Goal: Check status: Check status

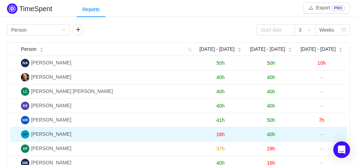
click at [269, 134] on span "40h" at bounding box center [271, 135] width 8 height 6
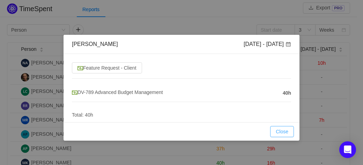
click at [277, 128] on button "Close" at bounding box center [282, 131] width 24 height 11
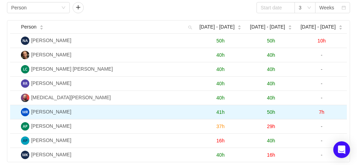
scroll to position [29, 0]
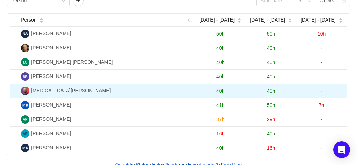
click at [272, 88] on span "40h" at bounding box center [271, 91] width 8 height 6
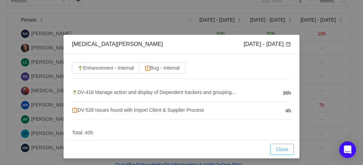
click at [279, 149] on button "Close" at bounding box center [282, 149] width 24 height 11
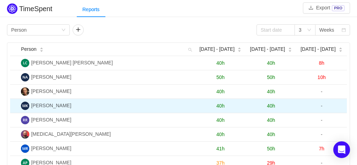
click at [273, 105] on span "40h" at bounding box center [271, 106] width 8 height 6
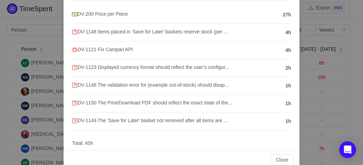
scroll to position [89, 0]
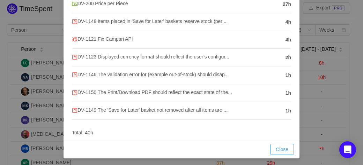
click at [278, 148] on button "Close" at bounding box center [282, 149] width 24 height 11
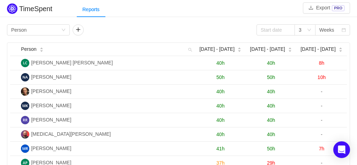
scroll to position [43, 0]
